Goal: Use online tool/utility: Utilize a website feature to perform a specific function

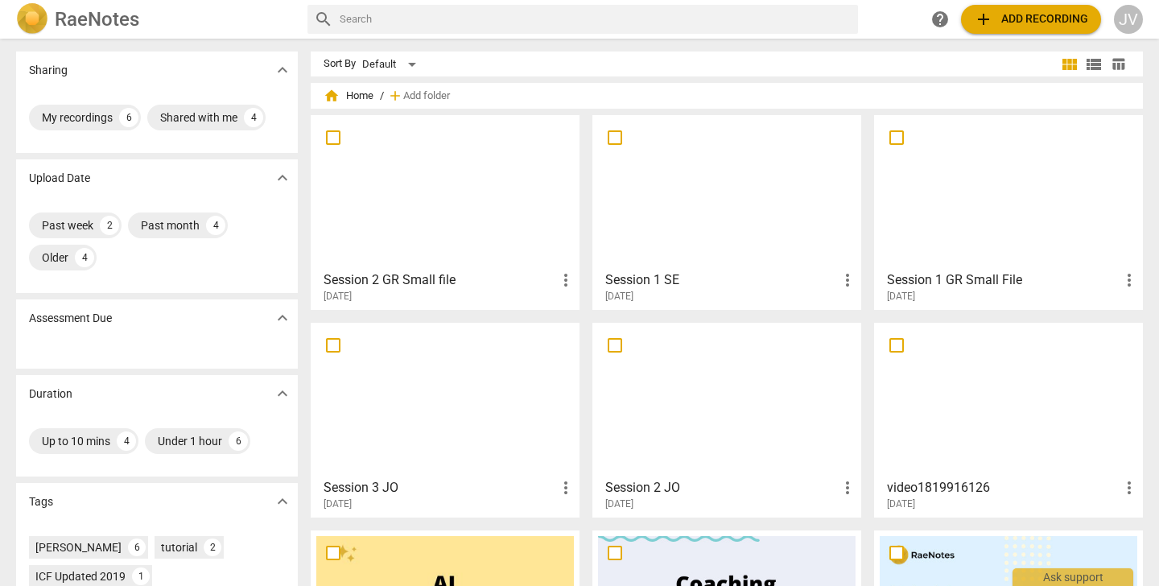
click at [1026, 21] on span "add Add recording" at bounding box center [1031, 19] width 114 height 19
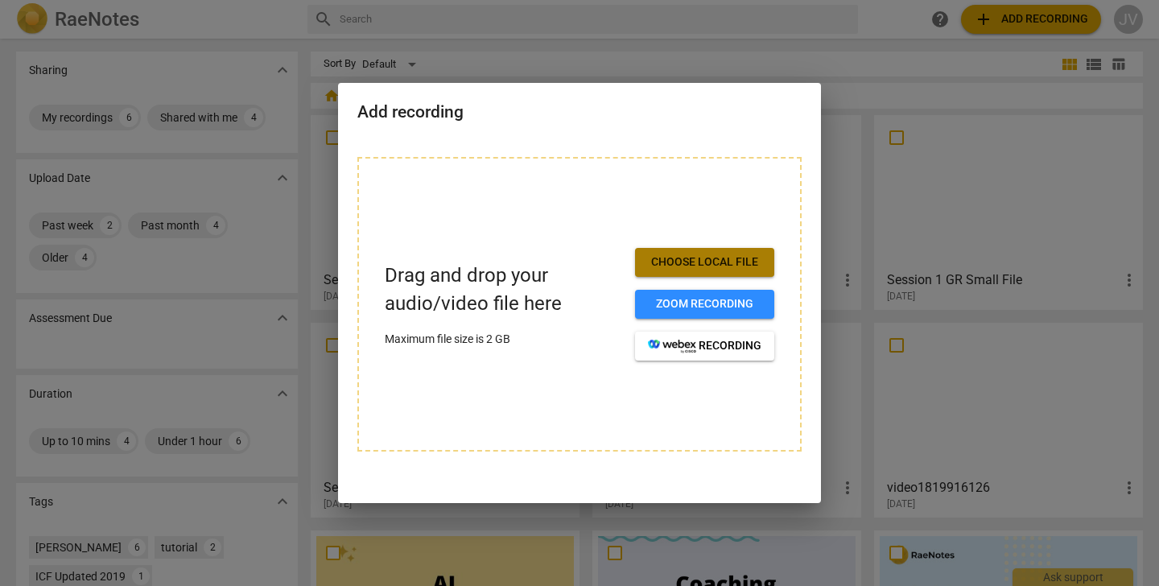
click at [713, 261] on span "Choose local file" at bounding box center [705, 262] width 114 height 16
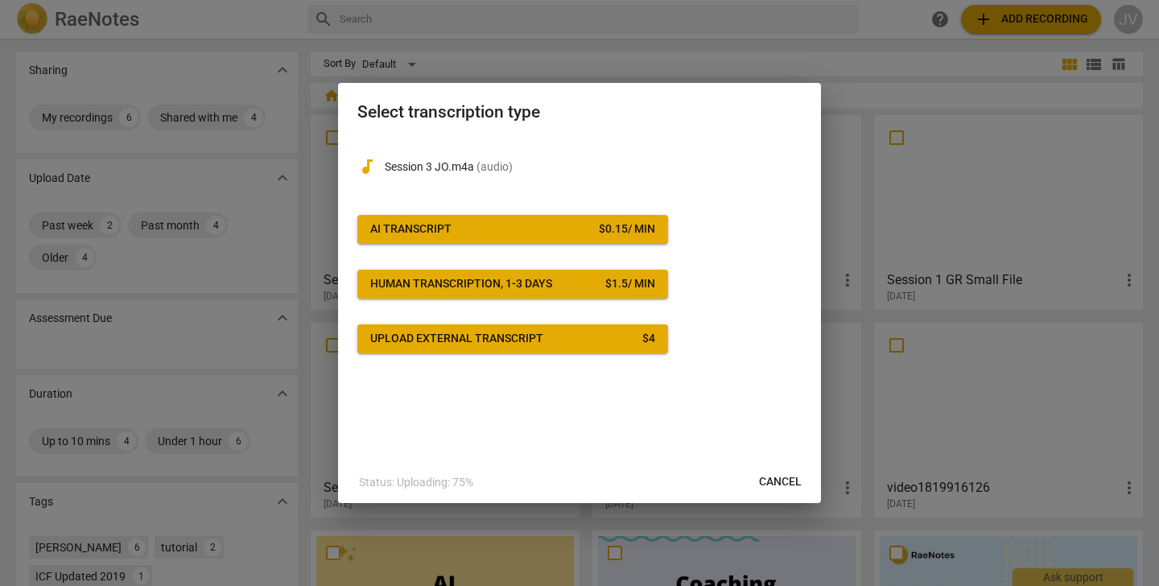
click at [563, 227] on span "AI Transcript $ 0.15 / min" at bounding box center [512, 229] width 285 height 16
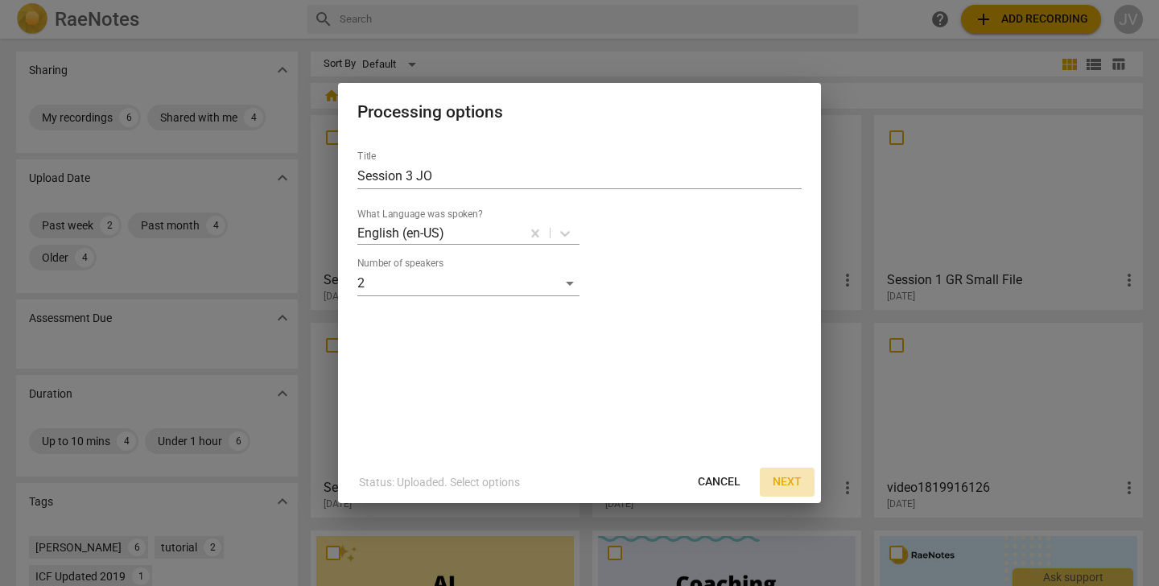
click at [799, 475] on span "Next" at bounding box center [787, 482] width 29 height 16
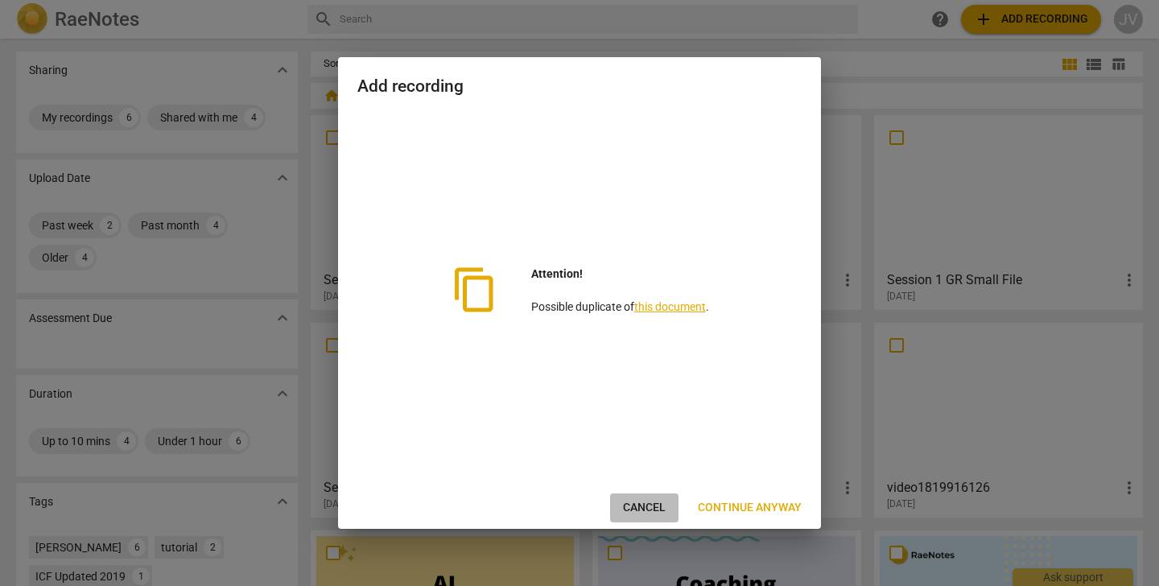
click at [649, 507] on span "Cancel" at bounding box center [644, 508] width 43 height 16
click at [634, 508] on span "Cancel" at bounding box center [644, 508] width 43 height 16
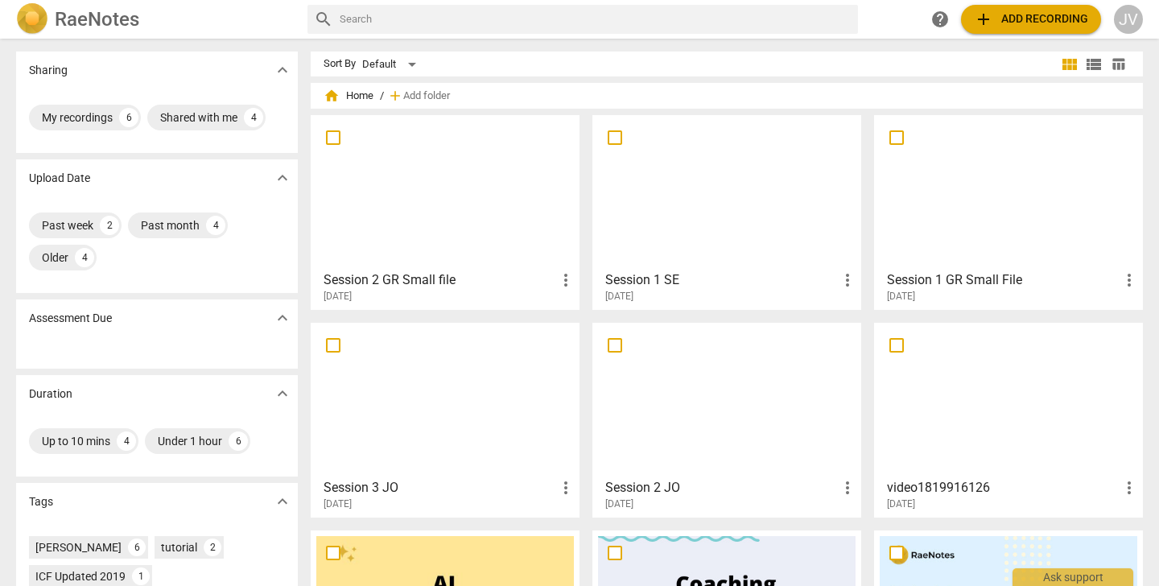
click at [1048, 15] on span "add Add recording" at bounding box center [1031, 19] width 114 height 19
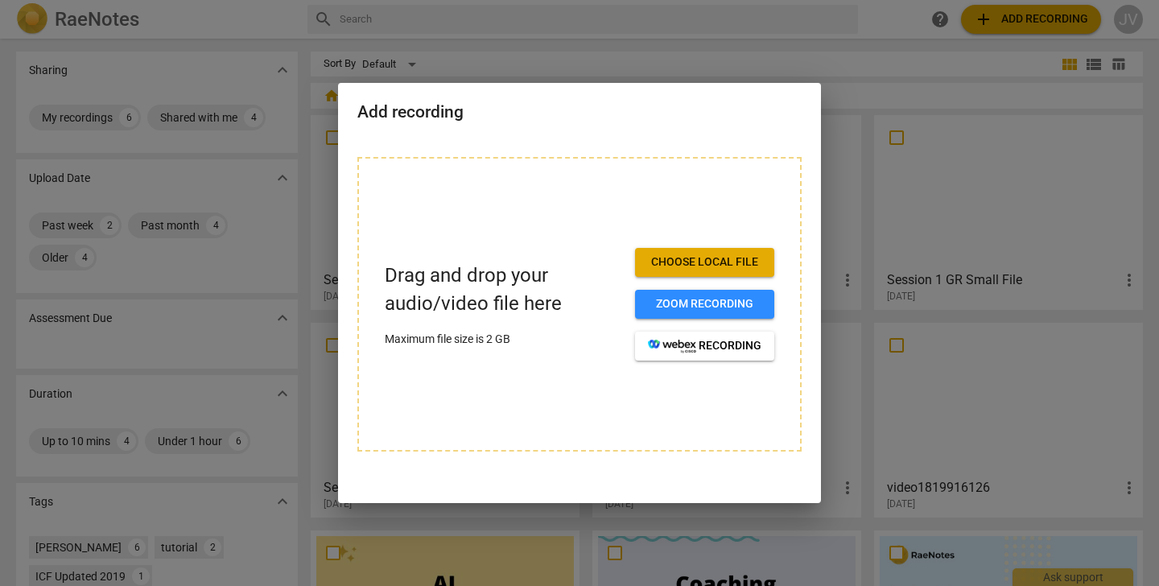
click at [729, 260] on span "Choose local file" at bounding box center [705, 262] width 114 height 16
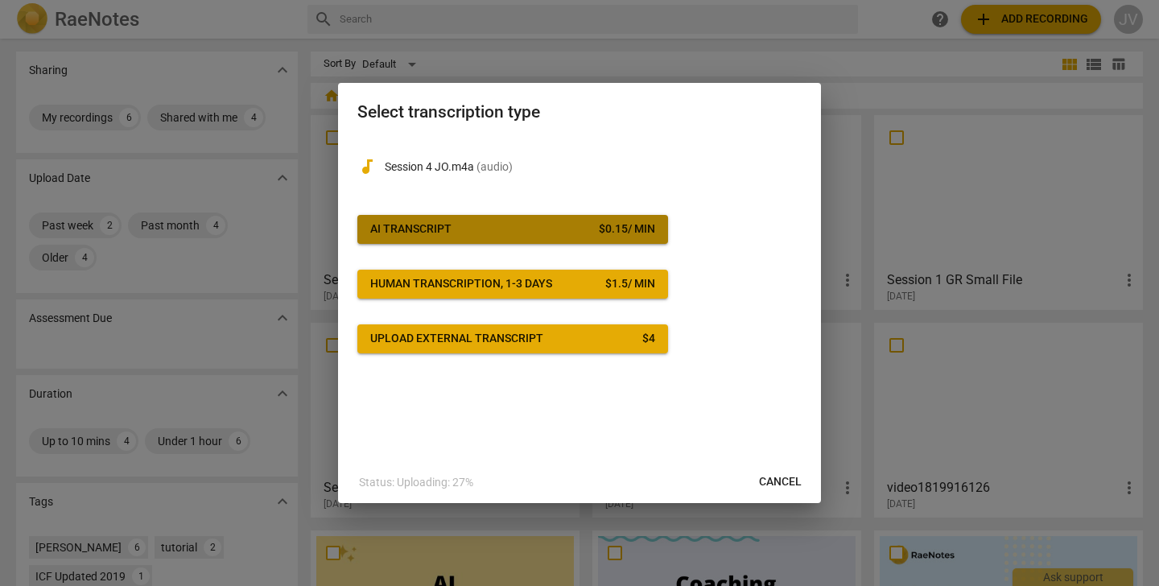
click at [539, 229] on span "AI Transcript $ 0.15 / min" at bounding box center [512, 229] width 285 height 16
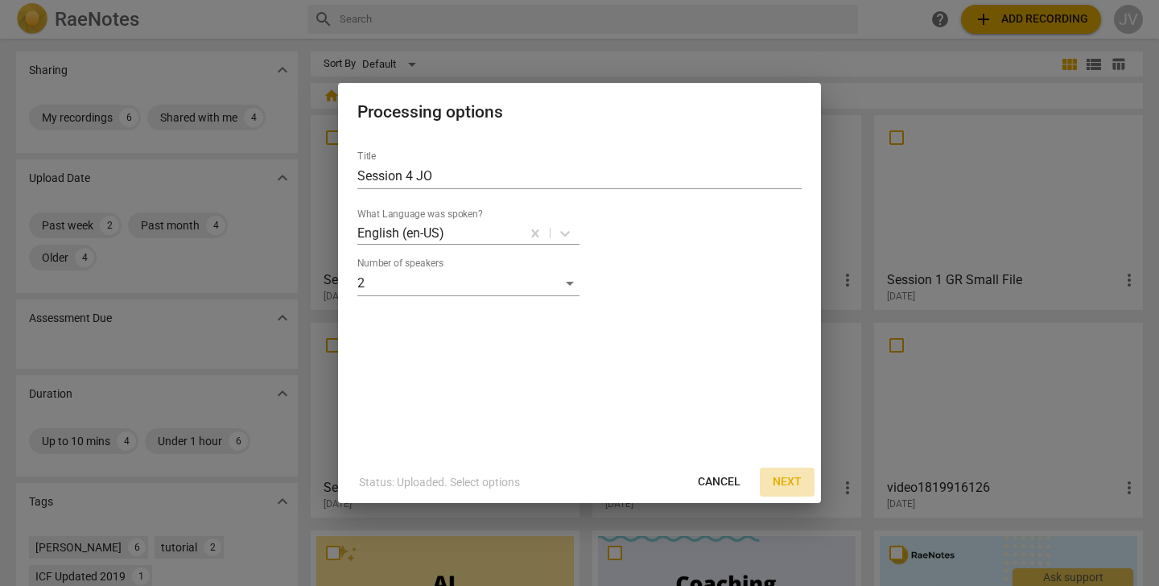
click at [790, 476] on span "Next" at bounding box center [787, 482] width 29 height 16
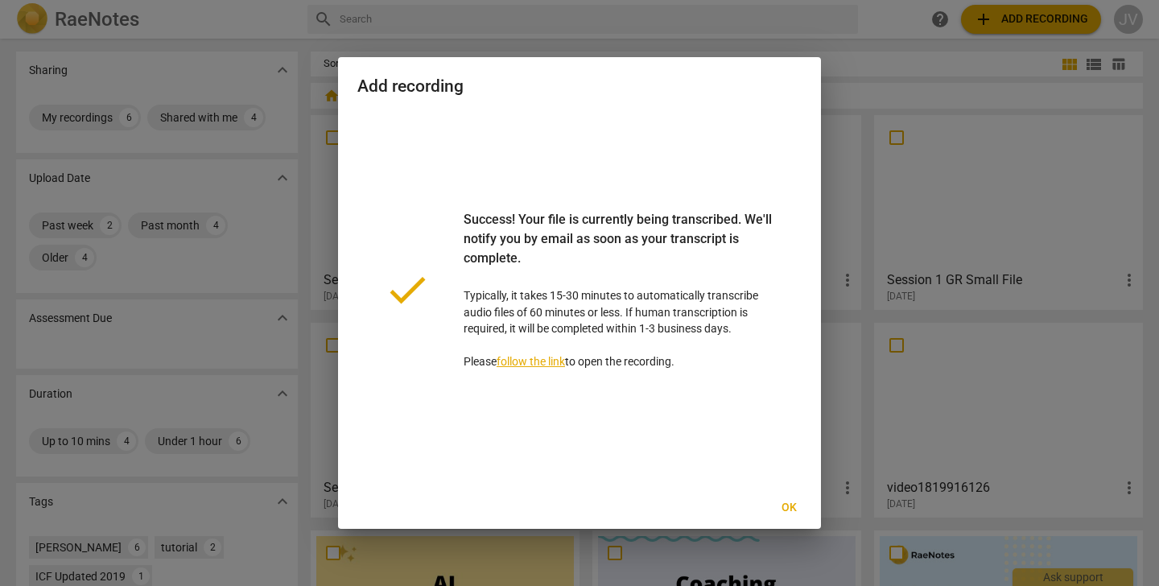
click at [795, 510] on span "Ok" at bounding box center [789, 508] width 26 height 16
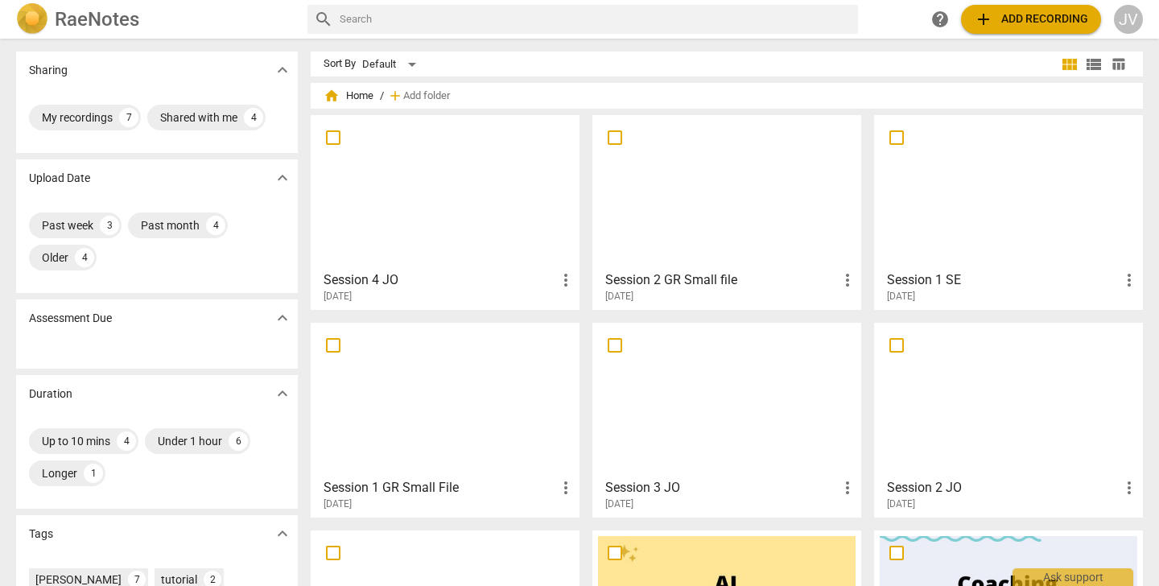
click at [467, 273] on h3 "Session 4 JO" at bounding box center [440, 279] width 233 height 19
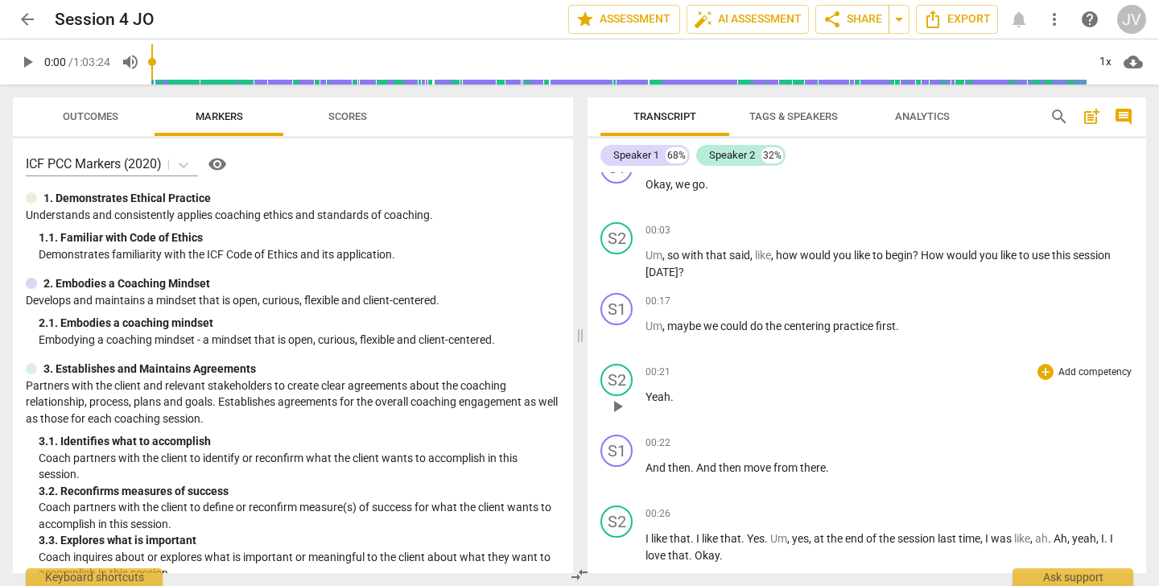
scroll to position [24, 0]
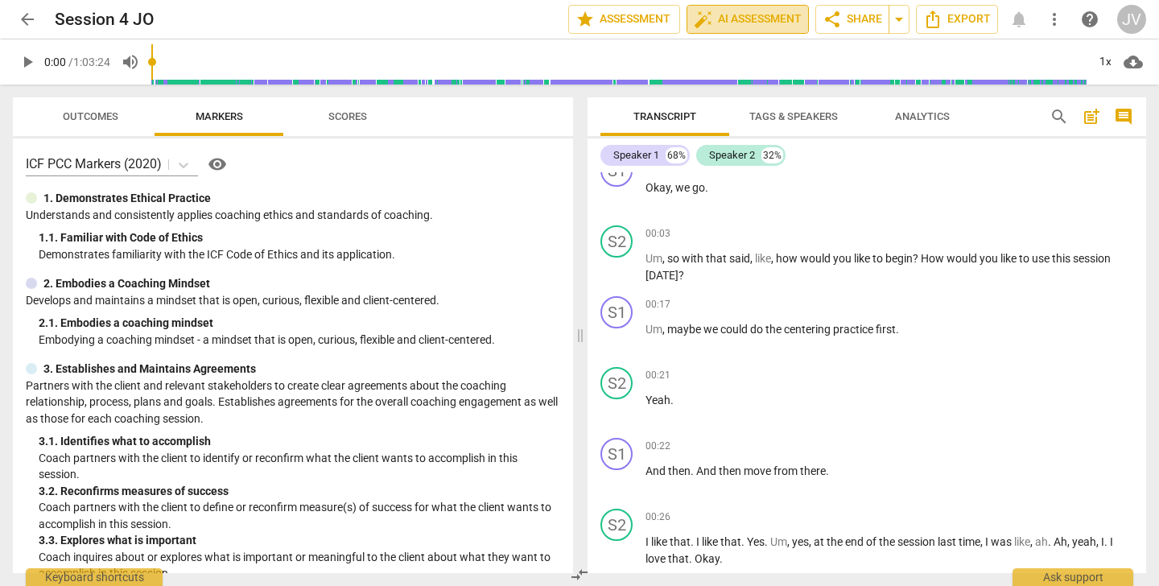
click at [735, 19] on span "auto_fix_high AI Assessment" at bounding box center [748, 19] width 108 height 19
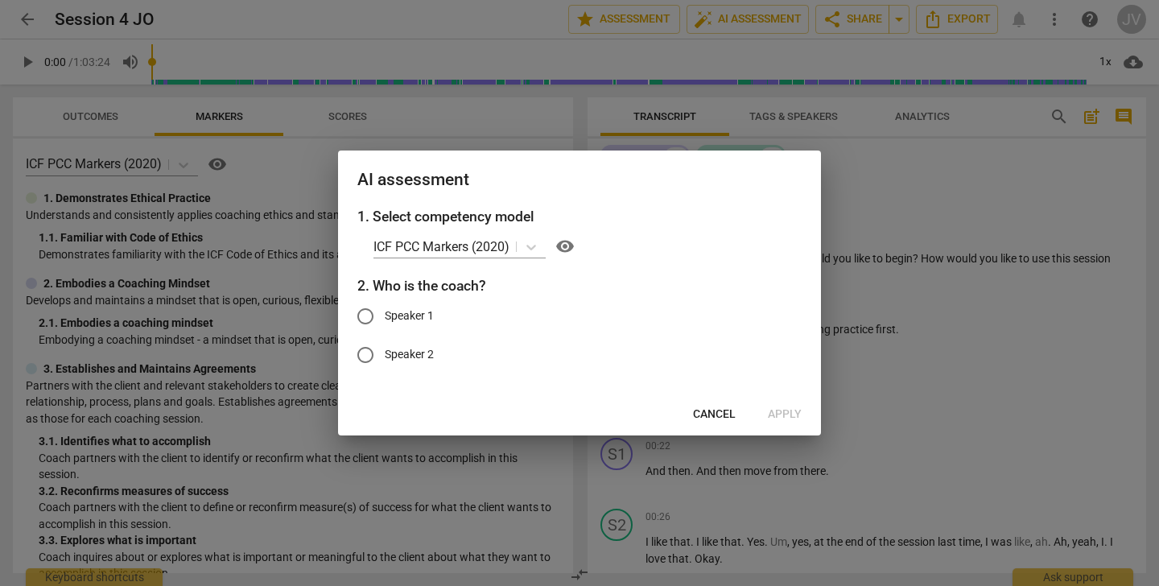
click at [374, 353] on input "Speaker 2" at bounding box center [365, 355] width 39 height 39
radio input "true"
click at [783, 420] on span "Apply" at bounding box center [785, 415] width 34 height 16
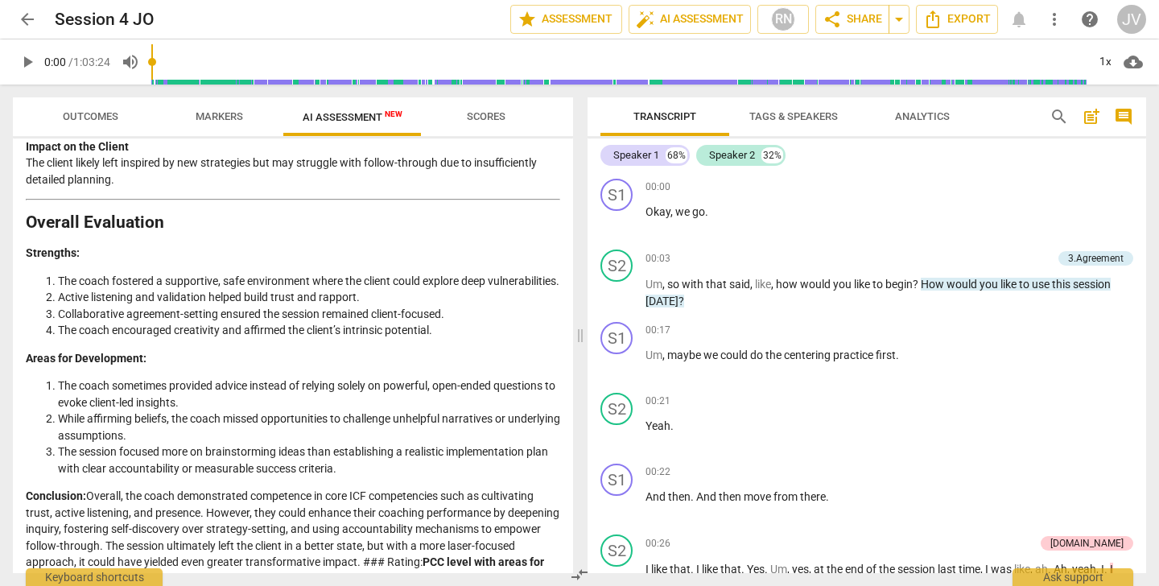
scroll to position [0, 0]
